Goal: Task Accomplishment & Management: Manage account settings

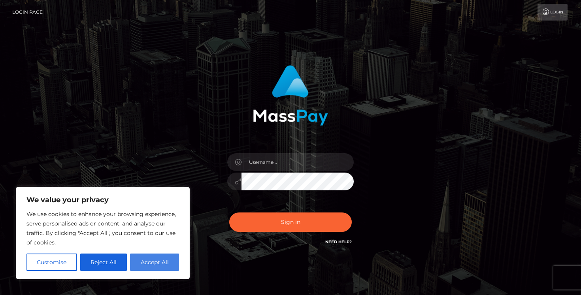
click at [152, 264] on button "Accept All" at bounding box center [154, 262] width 49 height 17
checkbox input "true"
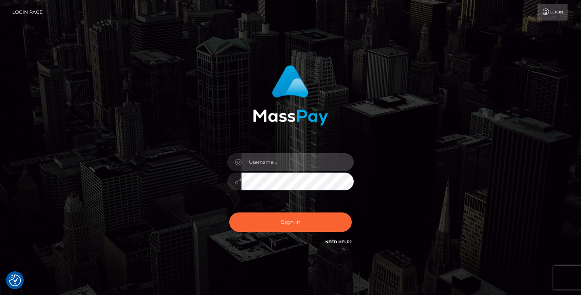
click at [263, 163] on input "text" at bounding box center [297, 162] width 112 height 18
type input "pheebsrose2@gmail.com"
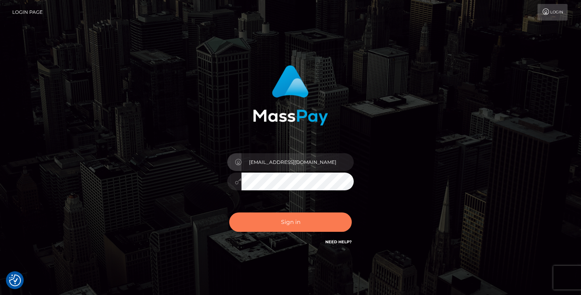
click at [292, 223] on button "Sign in" at bounding box center [290, 222] width 123 height 19
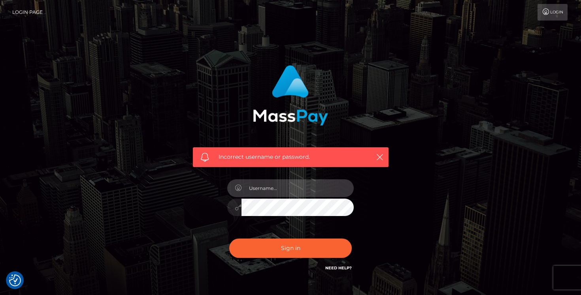
click at [273, 189] on input "text" at bounding box center [297, 188] width 112 height 18
click at [285, 188] on input "text" at bounding box center [297, 188] width 112 height 18
type input "pheebsrose2@gmail.com"
click at [445, 128] on div "Incorrect username or password. pheebsrose2@gmail.com" at bounding box center [290, 172] width 450 height 227
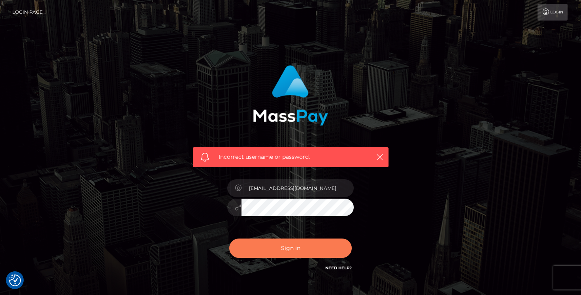
click at [286, 253] on button "Sign in" at bounding box center [290, 248] width 123 height 19
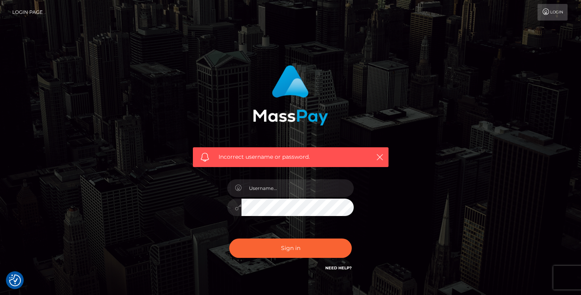
click at [341, 268] on link "Need Help?" at bounding box center [338, 268] width 26 height 5
